Goal: Information Seeking & Learning: Check status

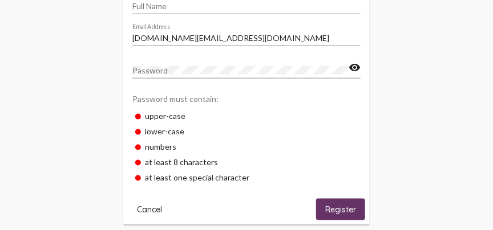
scroll to position [309, 0]
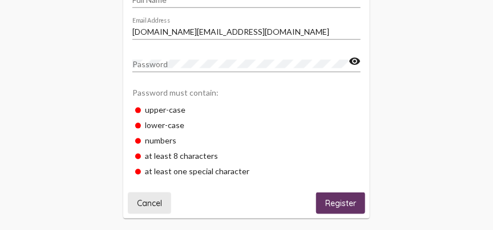
click at [136, 202] on button "Cancel" at bounding box center [149, 203] width 43 height 21
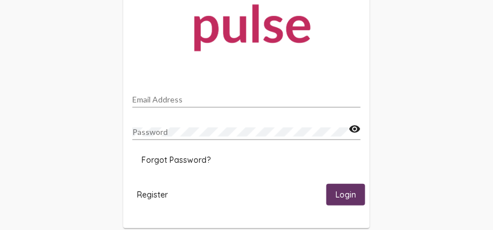
scroll to position [174, 0]
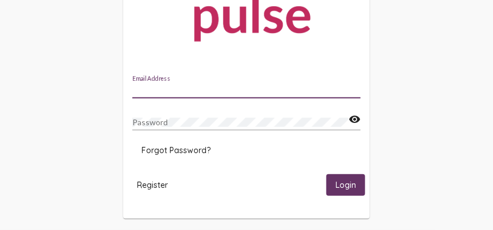
click at [140, 85] on div "Email Address" at bounding box center [246, 87] width 228 height 22
type input "[PERSON_NAME][EMAIL_ADDRESS][PERSON_NAME][DOMAIN_NAME]"
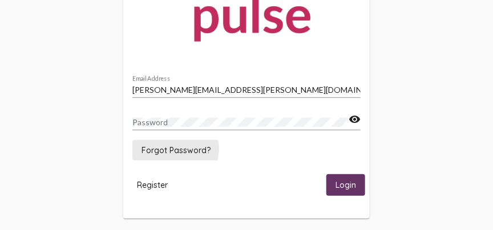
click at [174, 150] on span "Forgot Password?" at bounding box center [175, 150] width 69 height 10
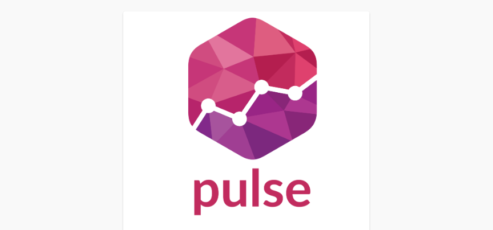
drag, startPoint x: 492, startPoint y: 18, endPoint x: 501, endPoint y: 46, distance: 29.4
click at [493, 46] on html "Email Address Cancel Reset Password" at bounding box center [246, 166] width 493 height 332
click at [472, 52] on div "Email Address Cancel Reset Password" at bounding box center [246, 166] width 493 height 332
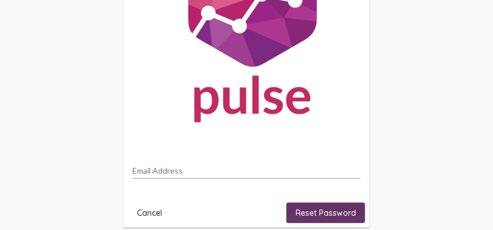
scroll to position [102, 0]
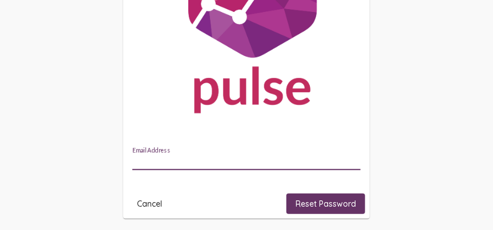
click at [137, 157] on input "Email Address" at bounding box center [246, 161] width 228 height 9
type input "[PERSON_NAME][EMAIL_ADDRESS][PERSON_NAME][DOMAIN_NAME]"
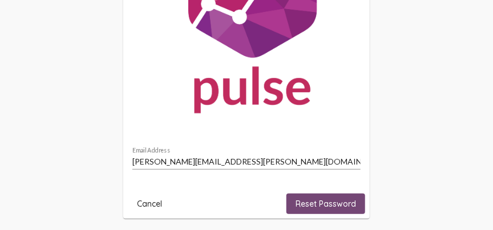
click at [333, 201] on span "Reset Password" at bounding box center [325, 204] width 60 height 10
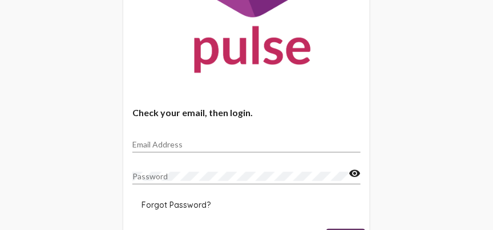
scroll to position [149, 0]
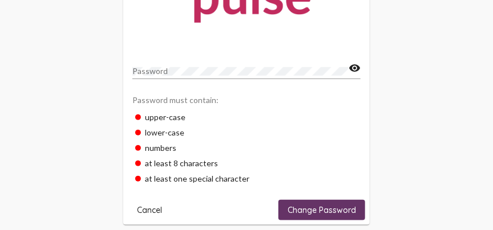
scroll to position [198, 0]
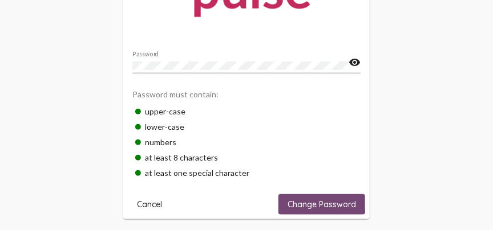
click at [305, 195] on button "Change Password" at bounding box center [321, 204] width 87 height 21
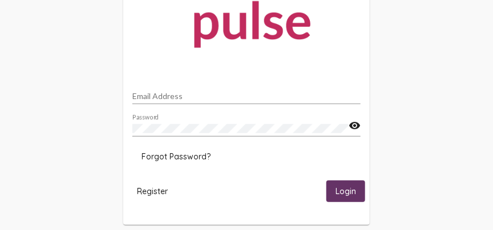
scroll to position [173, 0]
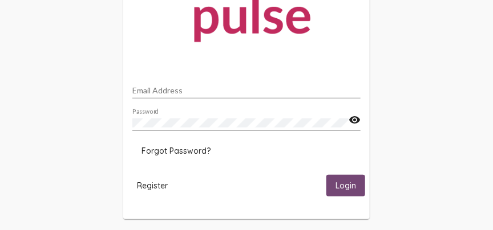
click at [336, 181] on span "Login" at bounding box center [345, 186] width 21 height 10
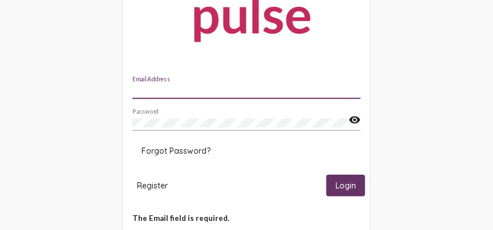
click at [140, 91] on input "Email Address" at bounding box center [246, 90] width 228 height 9
type input "[PERSON_NAME][EMAIL_ADDRESS][PERSON_NAME][DOMAIN_NAME]"
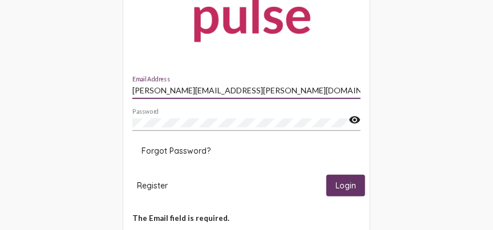
click at [343, 183] on span "Login" at bounding box center [345, 186] width 21 height 10
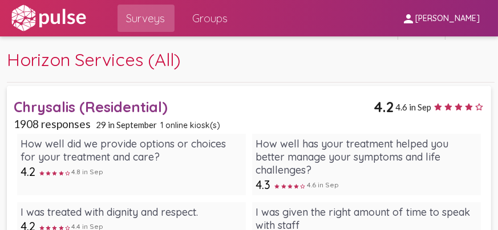
scroll to position [25, 0]
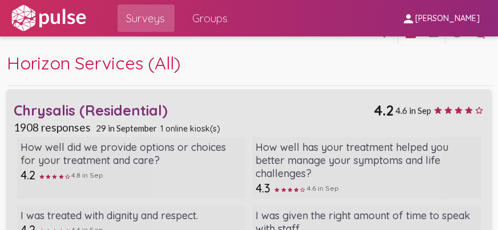
click at [58, 106] on div "Chrysalis (Residential)" at bounding box center [194, 111] width 360 height 18
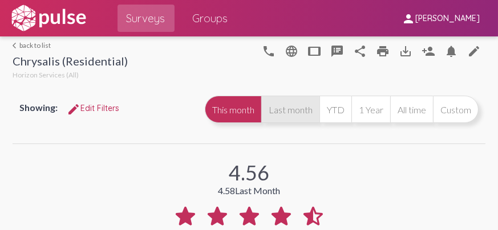
click at [277, 103] on button "Last month" at bounding box center [290, 109] width 58 height 27
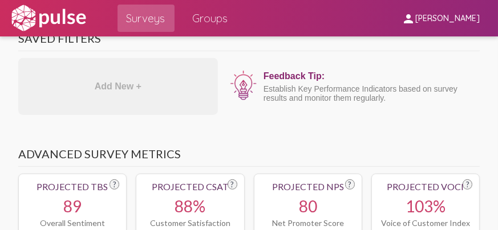
scroll to position [553, 0]
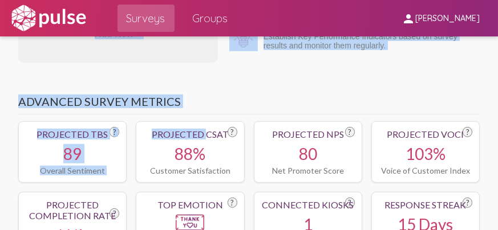
drag, startPoint x: 10, startPoint y: 120, endPoint x: 205, endPoint y: 135, distance: 196.2
drag, startPoint x: 205, startPoint y: 135, endPoint x: 184, endPoint y: 73, distance: 65.1
click at [184, 74] on div "Advanced Survey Metrics Projected TBS ? 89 Overall Sentiment Projected CSAT ? 8…" at bounding box center [248, 174] width 461 height 200
drag, startPoint x: 272, startPoint y: 71, endPoint x: 217, endPoint y: 64, distance: 55.7
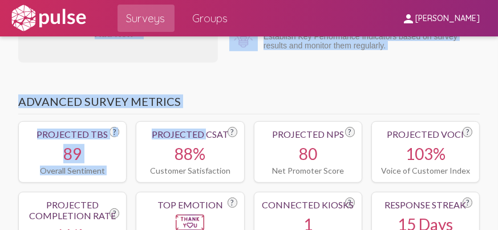
click at [204, 60] on div "Add New +" at bounding box center [118, 34] width 200 height 57
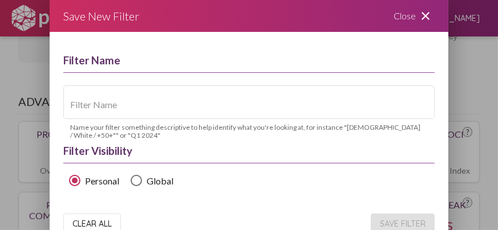
click at [476, 58] on div at bounding box center [249, 115] width 498 height 230
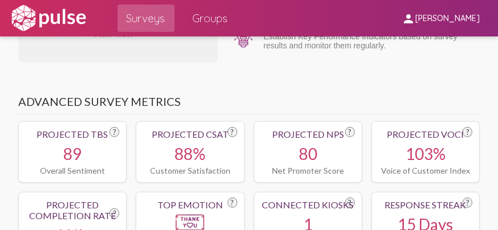
scroll to position [0, 0]
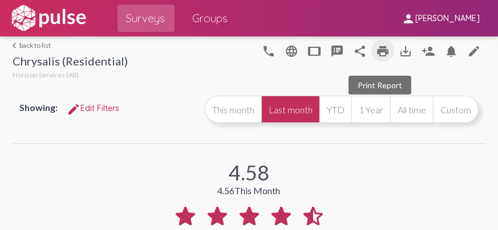
click at [379, 47] on mat-icon "print" at bounding box center [383, 51] width 14 height 14
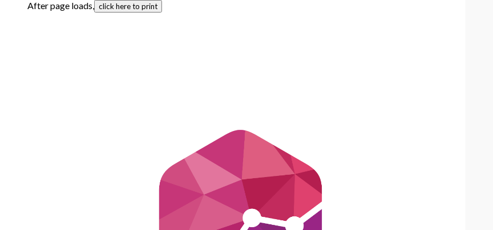
click at [140, 3] on button "click here to print" at bounding box center [128, 6] width 68 height 13
